Goal: Task Accomplishment & Management: Use online tool/utility

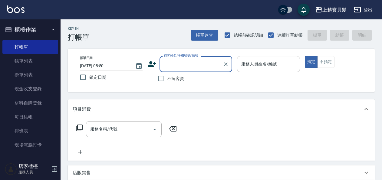
click at [253, 62] on input "服務人員姓名/編號" at bounding box center [268, 64] width 57 height 11
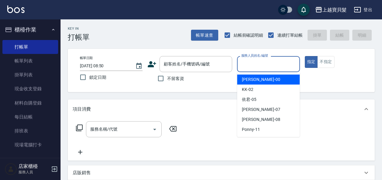
drag, startPoint x: 254, startPoint y: 78, endPoint x: 159, endPoint y: 110, distance: 100.6
click at [252, 79] on span "小華 -00" at bounding box center [261, 79] width 38 height 6
type input "小華-00"
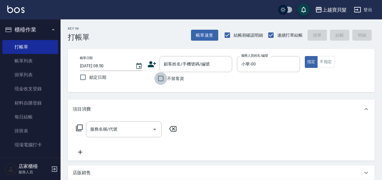
click at [158, 80] on input "不留客資" at bounding box center [161, 78] width 13 height 13
checkbox input "true"
click at [81, 132] on div "服務名稱/代號 服務名稱/代號" at bounding box center [127, 129] width 108 height 16
click at [79, 128] on icon at bounding box center [79, 127] width 7 height 7
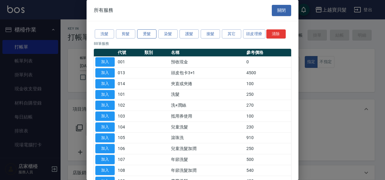
click at [148, 33] on button "燙髮" at bounding box center [146, 33] width 19 height 9
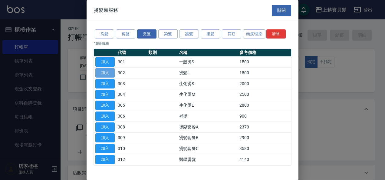
click at [104, 73] on button "加入" at bounding box center [104, 72] width 19 height 9
type input "燙髮L(302)"
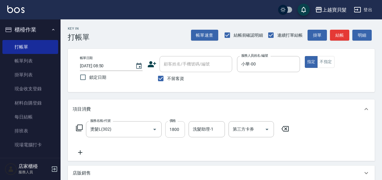
click at [172, 124] on input "1800" at bounding box center [175, 129] width 20 height 16
type input "2000"
drag, startPoint x: 137, startPoint y: 139, endPoint x: 149, endPoint y: 140, distance: 12.1
click at [139, 139] on div "服務名稱/代號 燙髮L(302) 服務名稱/代號 價格 2000 價格 洗髮助理-1 洗髮助理-1 第三方卡券 第三方卡券" at bounding box center [183, 138] width 220 height 35
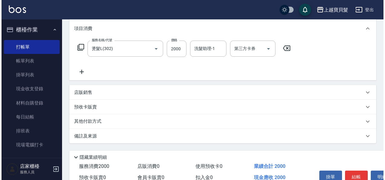
scroll to position [112, 0]
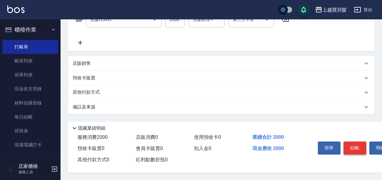
click at [362, 145] on button "結帳" at bounding box center [355, 147] width 23 height 13
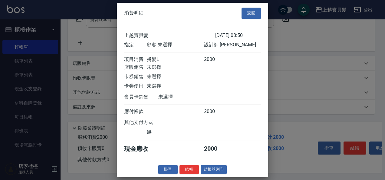
scroll to position [2, 0]
click at [214, 171] on button "結帳並列印" at bounding box center [214, 169] width 26 height 9
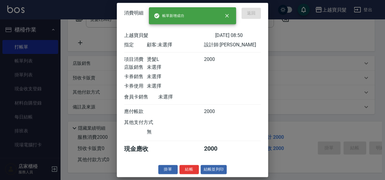
type input "[DATE] 12:16"
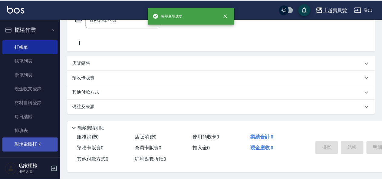
scroll to position [0, 0]
